Goal: Transaction & Acquisition: Book appointment/travel/reservation

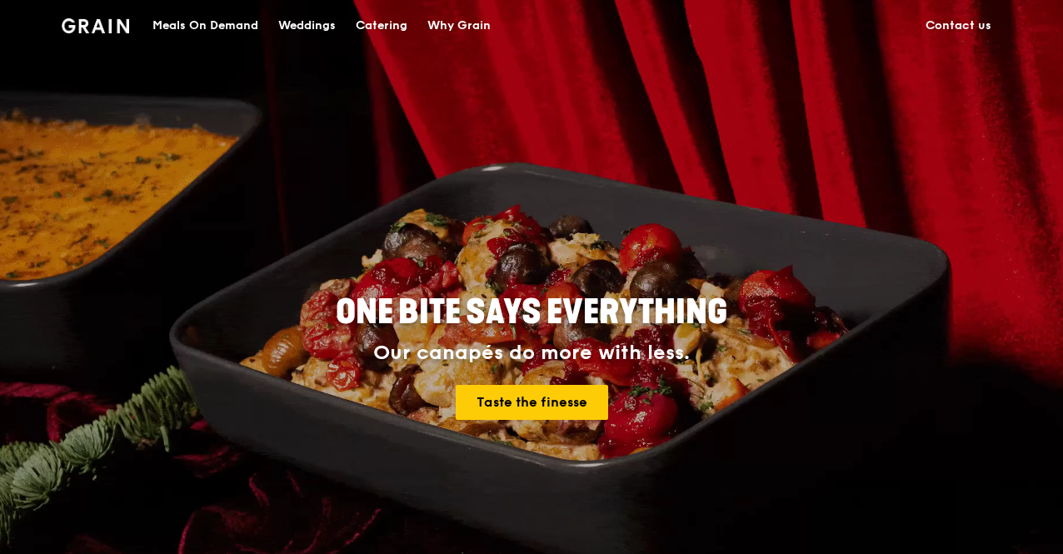
click at [380, 24] on div "Catering" at bounding box center [382, 26] width 52 height 50
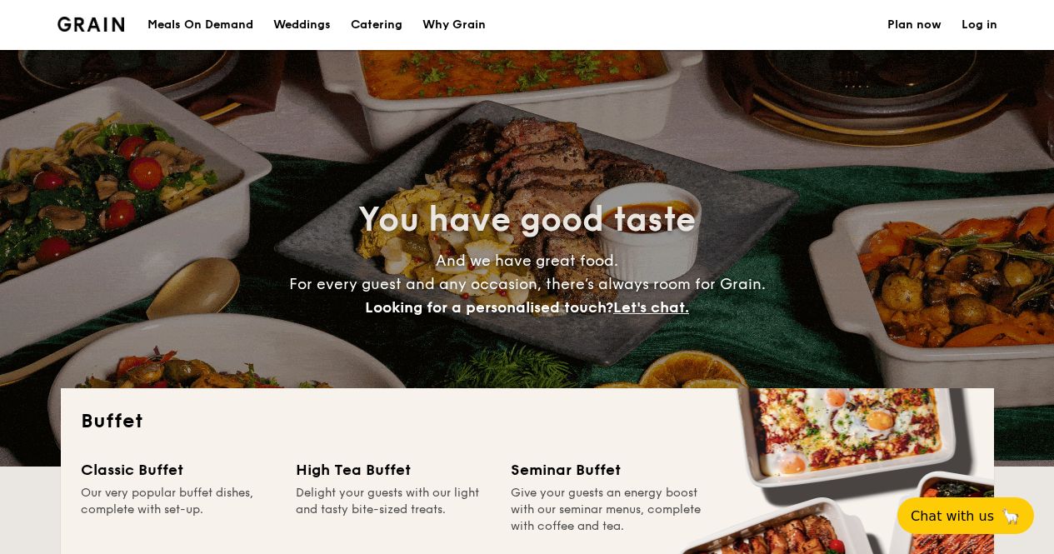
select select
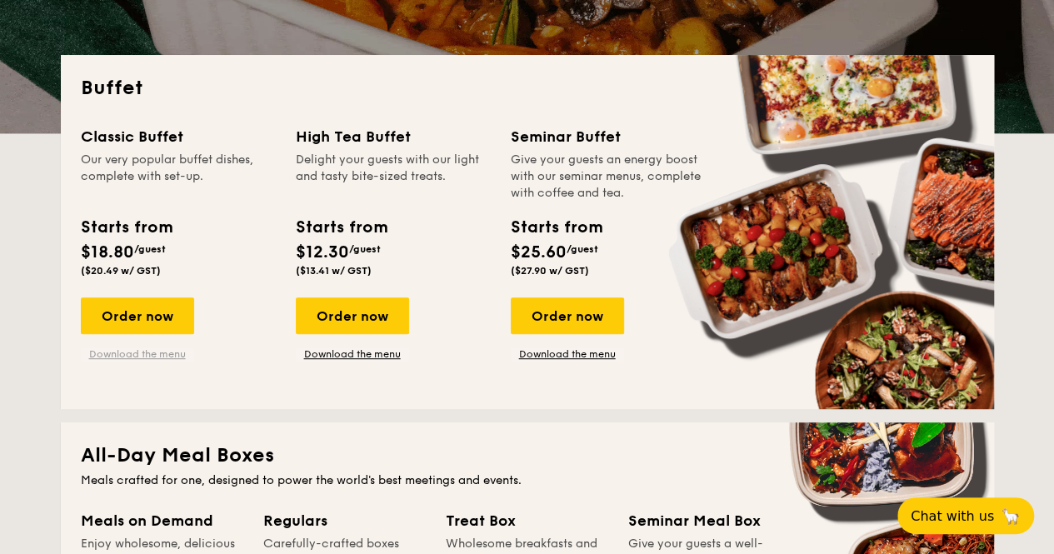
drag, startPoint x: 143, startPoint y: 353, endPoint x: 135, endPoint y: 354, distance: 8.5
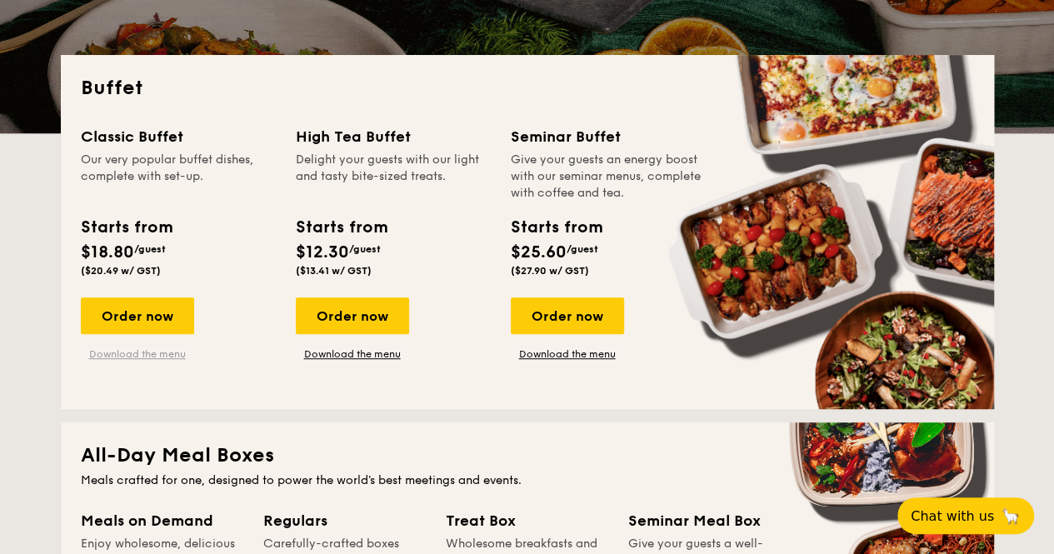
click at [135, 354] on link "Download the menu" at bounding box center [137, 354] width 113 height 13
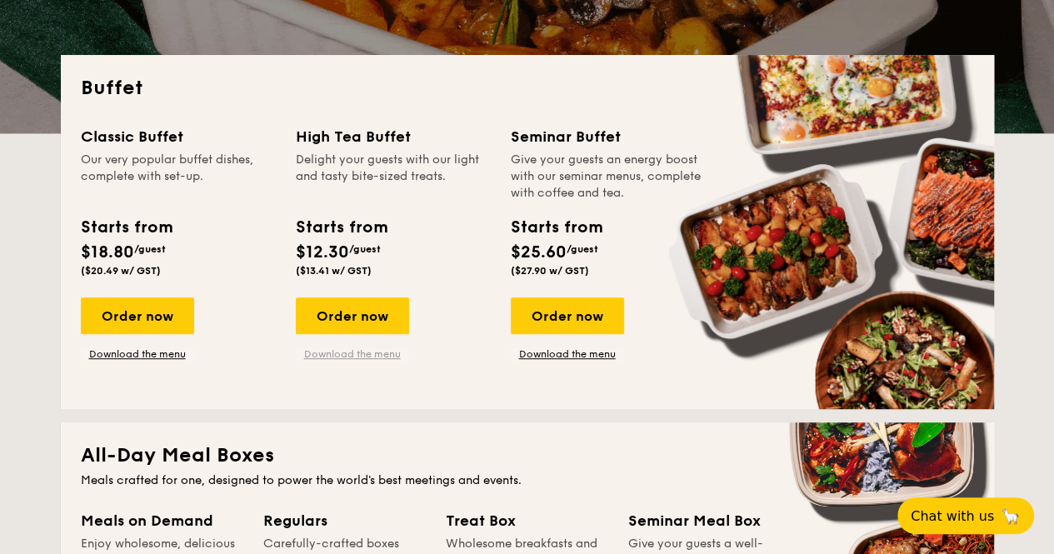
click at [328, 356] on link "Download the menu" at bounding box center [352, 354] width 113 height 13
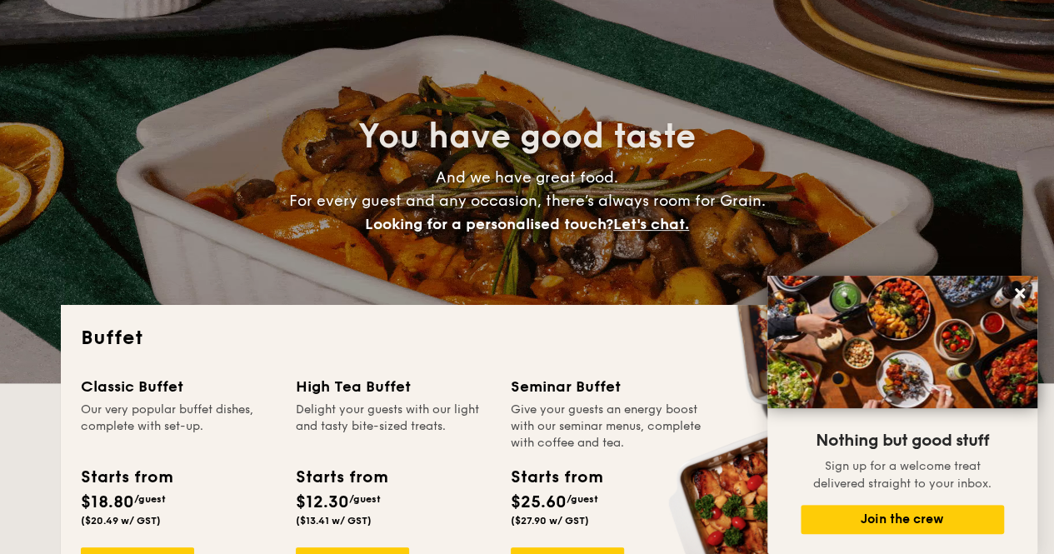
scroll to position [250, 0]
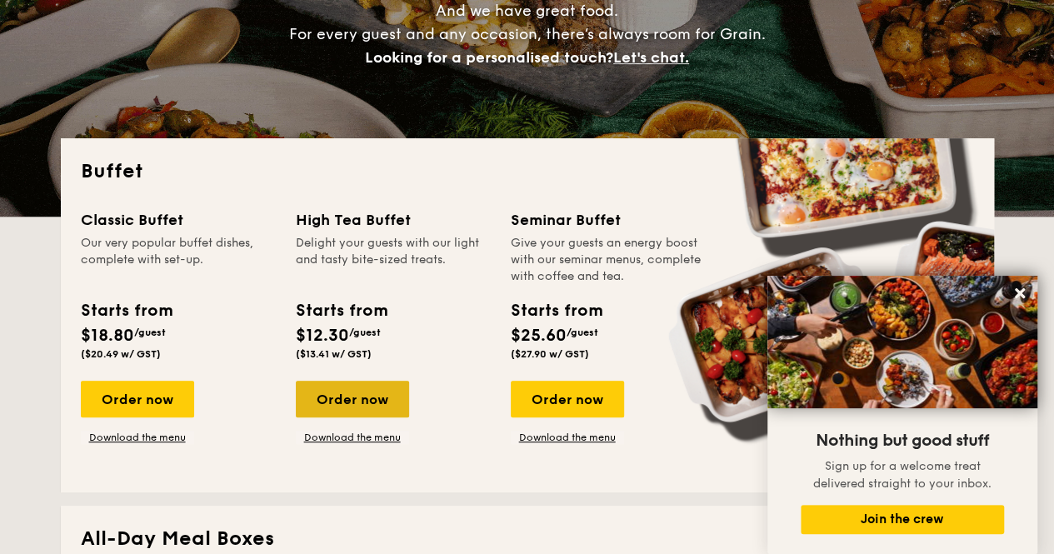
click at [350, 398] on div "Order now" at bounding box center [352, 399] width 113 height 37
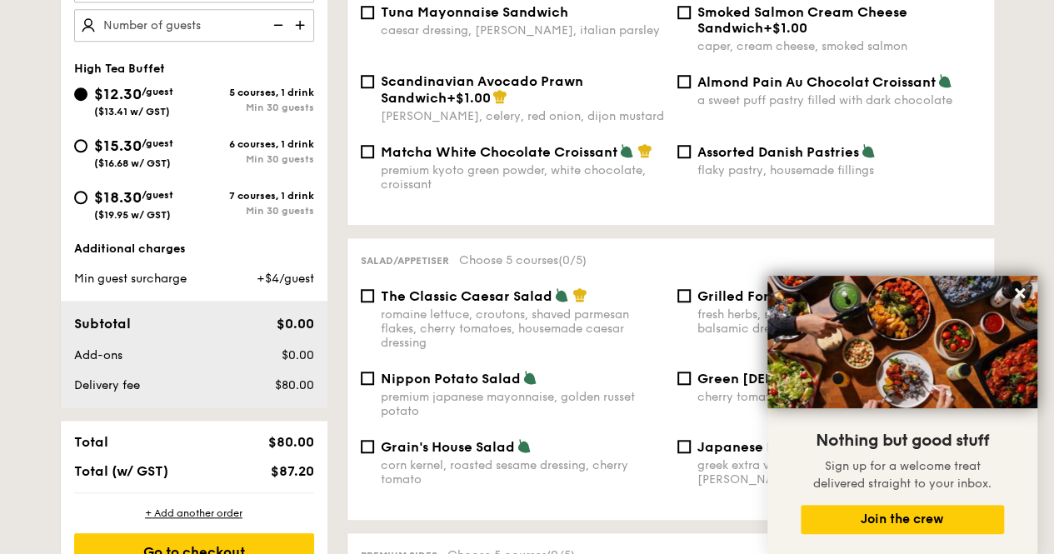
scroll to position [500, 0]
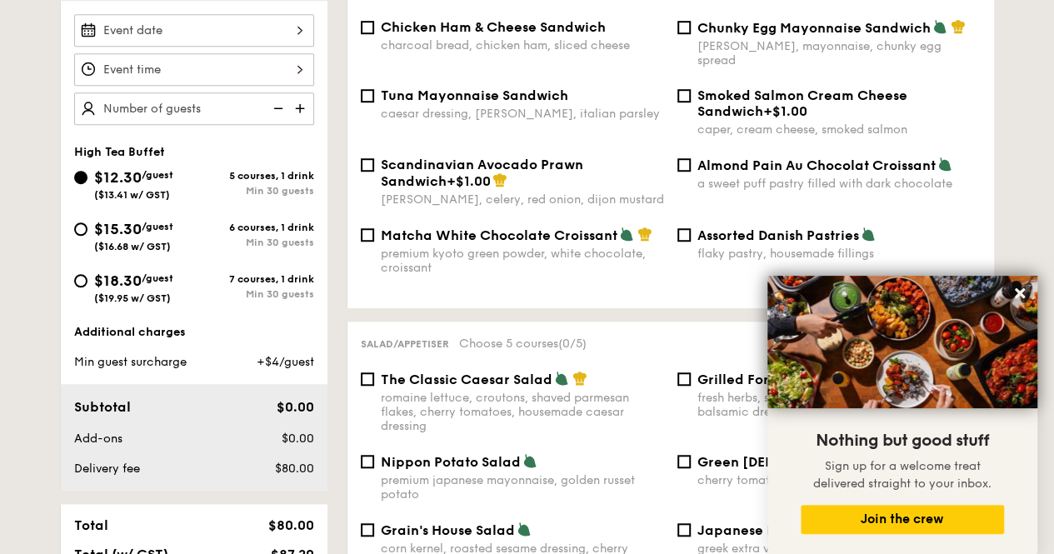
select select
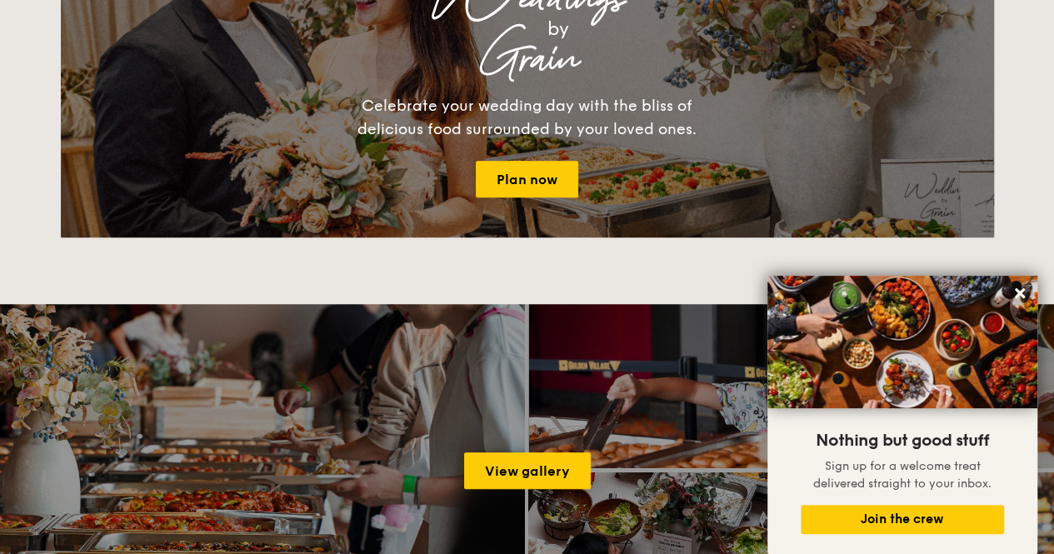
scroll to position [250, 0]
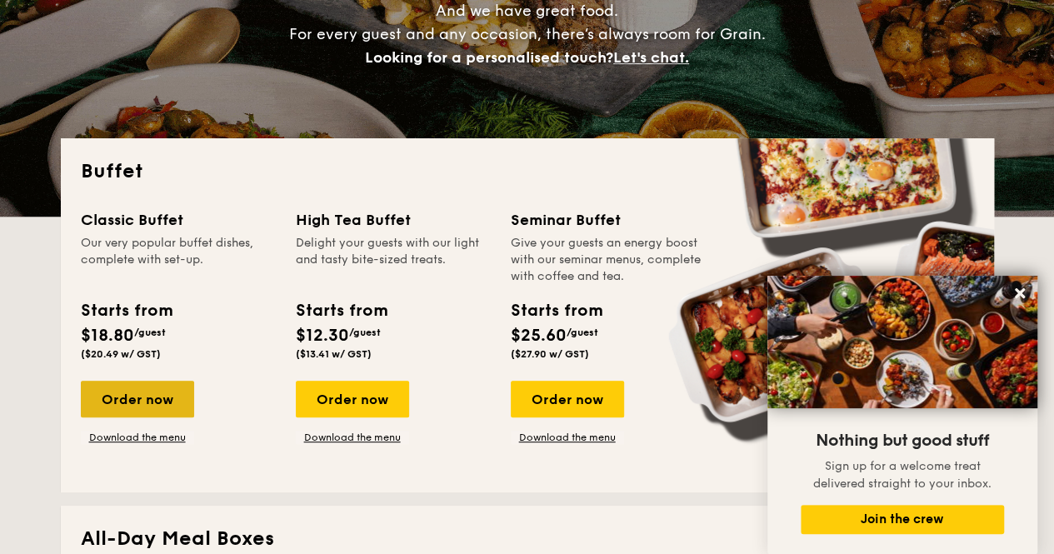
click at [157, 399] on div "Order now" at bounding box center [137, 399] width 113 height 37
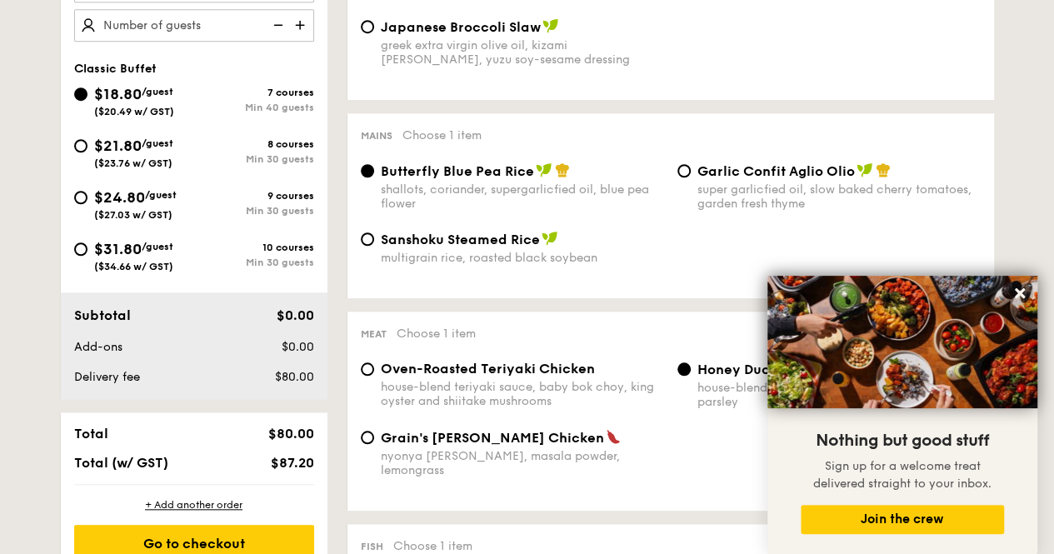
scroll to position [667, 0]
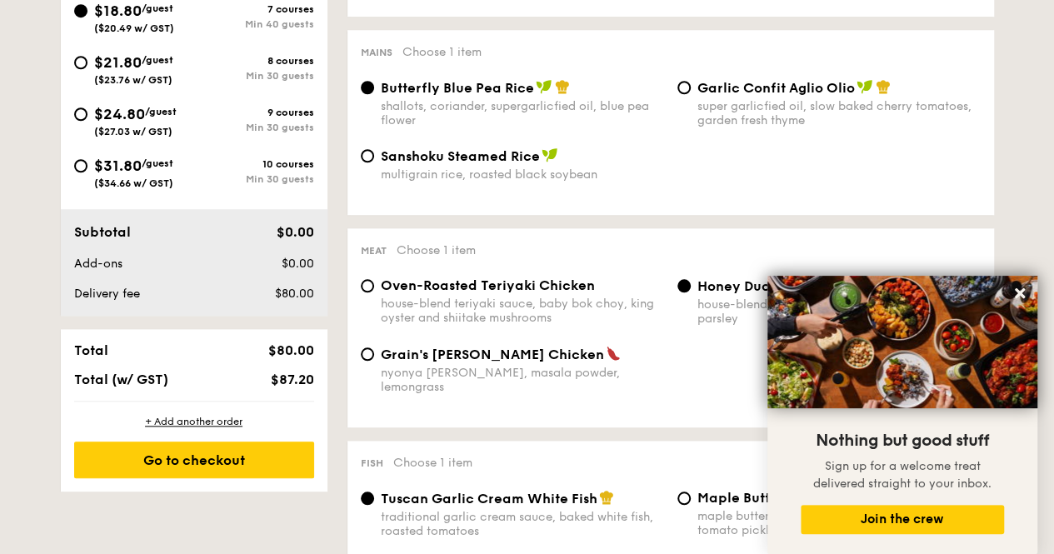
select select
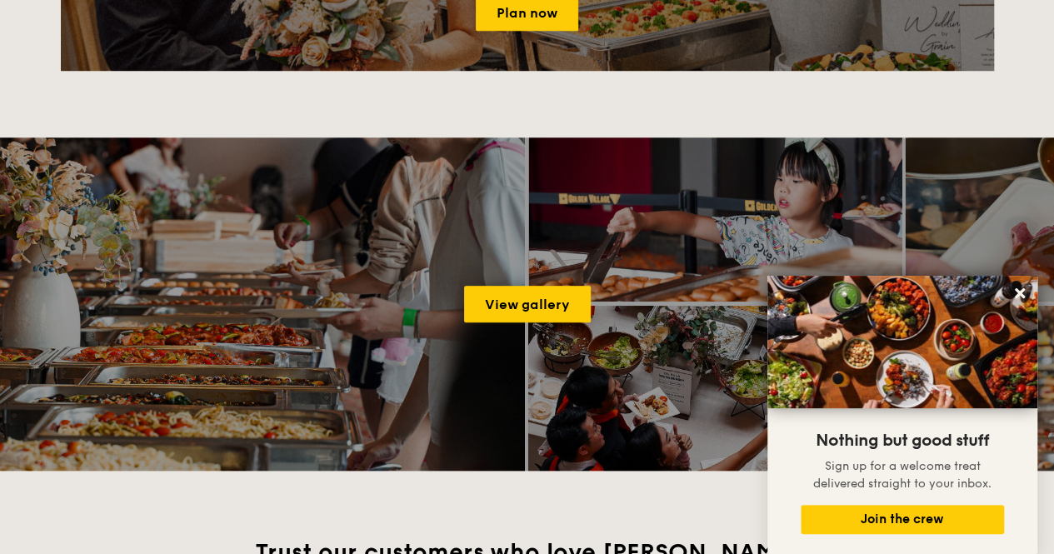
scroll to position [250, 0]
